Goal: Find specific page/section: Find specific page/section

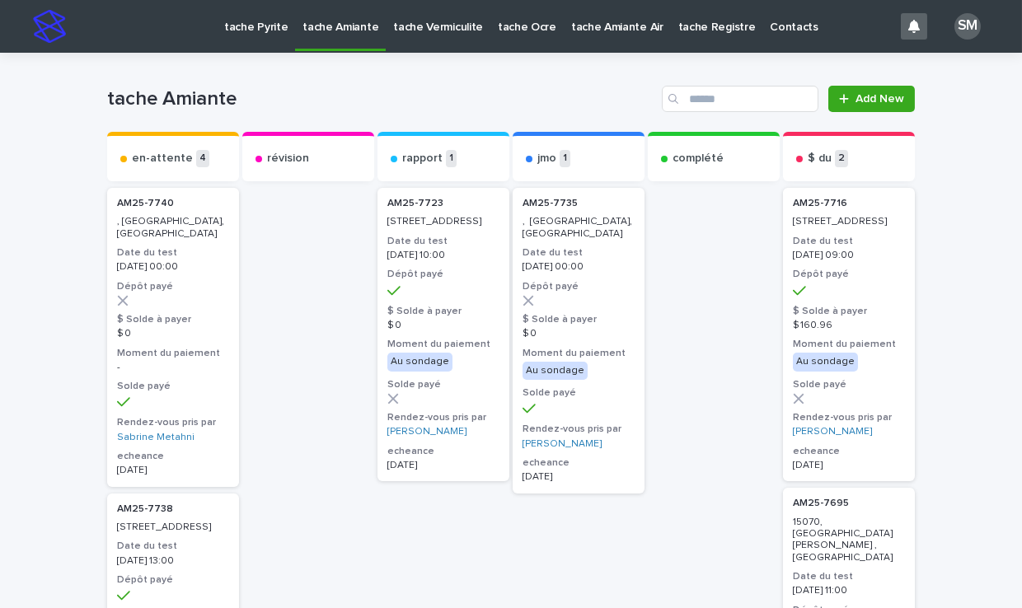
click at [406, 26] on p "tache Vermiculite" at bounding box center [438, 17] width 90 height 35
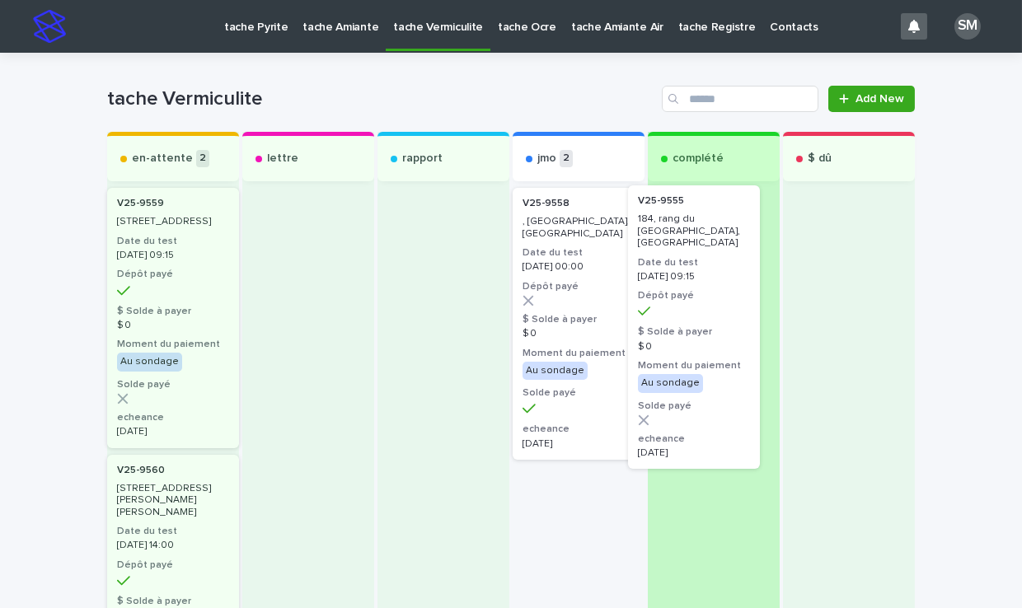
drag, startPoint x: 580, startPoint y: 253, endPoint x: 708, endPoint y: 251, distance: 128.6
click at [708, 251] on div "en-attente 2 V25-9559 310, [GEOGRAPHIC_DATA] Date du test [DATE] 09:15 Dépôt pa…" at bounding box center [511, 480] width 808 height 696
